Goal: Task Accomplishment & Management: Use online tool/utility

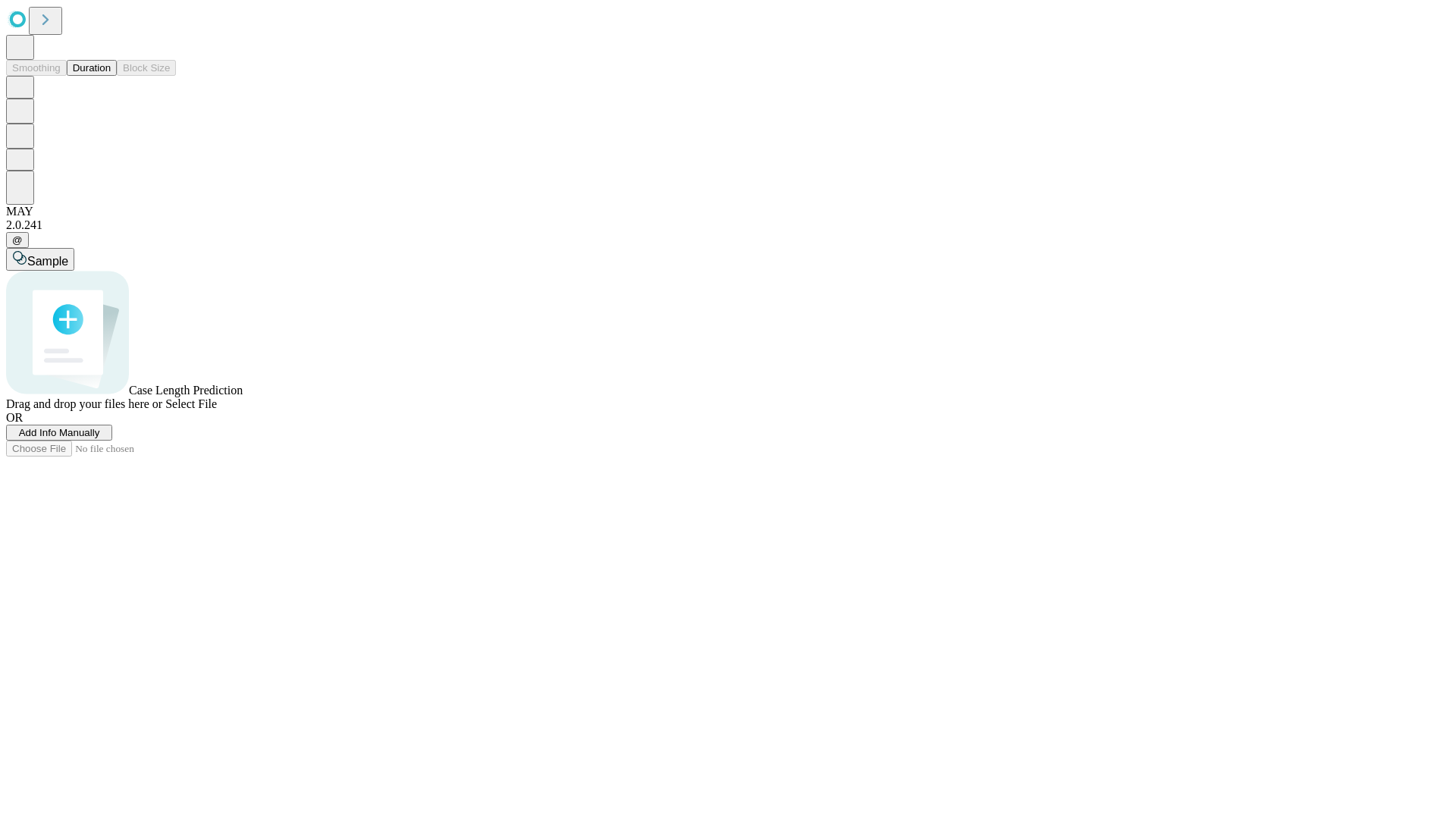
click at [217, 410] on span "Select File" at bounding box center [190, 404] width 52 height 13
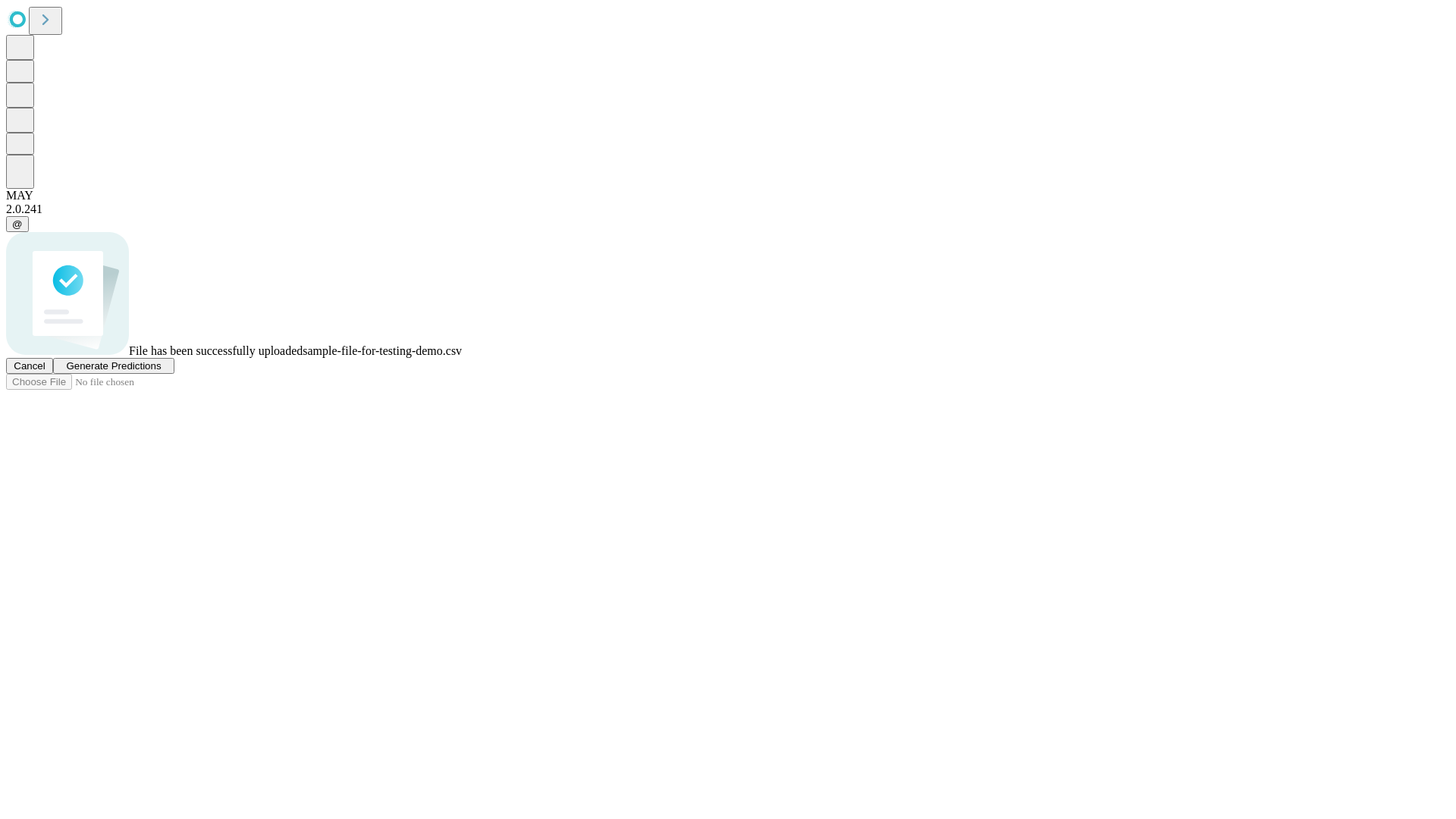
click at [161, 372] on span "Generate Predictions" at bounding box center [112, 366] width 94 height 11
